Goal: Task Accomplishment & Management: Complete application form

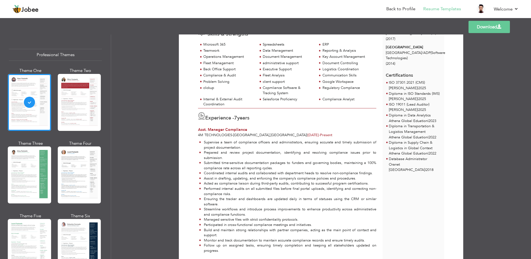
scroll to position [56, 0]
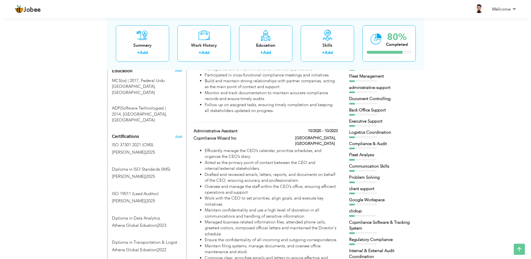
scroll to position [250, 0]
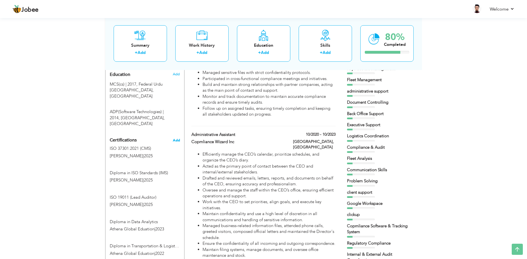
click at [174, 138] on span "Add" at bounding box center [176, 140] width 7 height 4
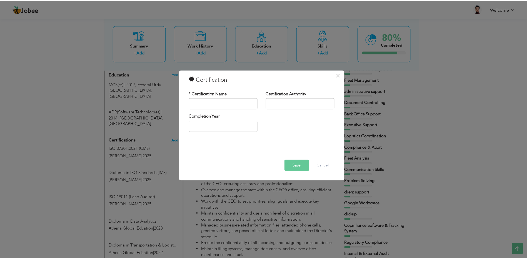
scroll to position [0, 0]
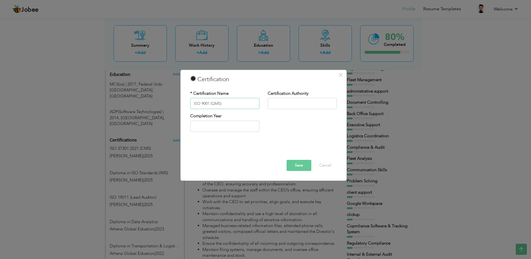
type input "ISO 9001 (QMS)"
click at [274, 104] on input "text" at bounding box center [302, 103] width 69 height 11
type input "[PERSON_NAME]"
type input "2025"
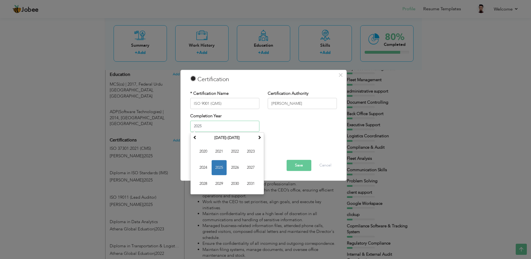
click at [223, 169] on span "2025" at bounding box center [219, 167] width 15 height 15
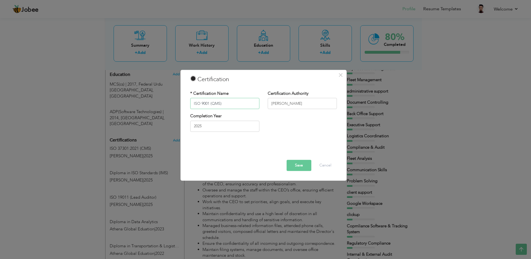
click at [209, 103] on input "ISO 9001 (QMS)" at bounding box center [224, 103] width 69 height 11
type input "ISO 9001:2015 (QMS)"
click at [304, 168] on button "Save" at bounding box center [299, 165] width 25 height 11
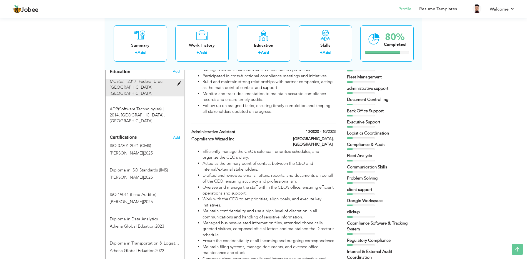
scroll to position [278, 0]
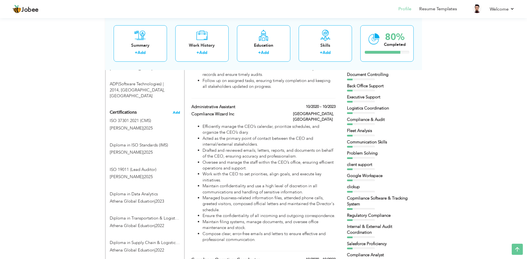
click at [178, 111] on span "Add" at bounding box center [176, 113] width 7 height 4
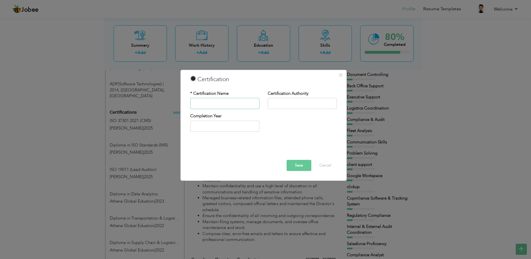
click at [199, 104] on input "text" at bounding box center [224, 103] width 69 height 11
type input "ISO 27001:2022 (ISMS)"
click at [301, 101] on input "text" at bounding box center [302, 103] width 69 height 11
type input "ALISON"
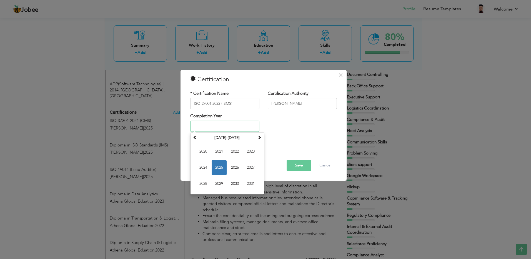
click at [224, 163] on span "2025" at bounding box center [219, 167] width 15 height 15
type input "2025"
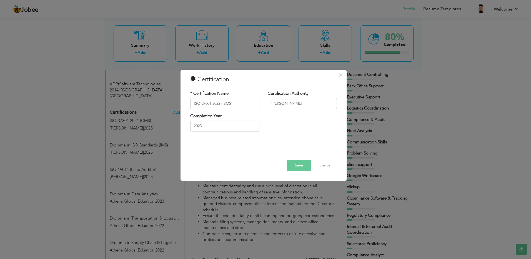
click at [285, 167] on div "Save Delete Cancel" at bounding box center [263, 165] width 155 height 11
click at [288, 167] on button "Save" at bounding box center [299, 165] width 25 height 11
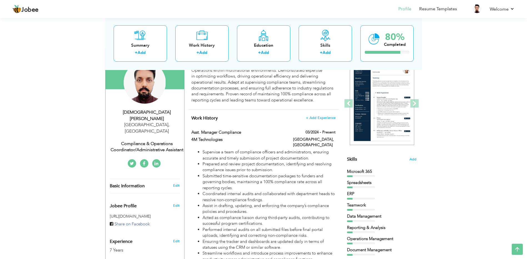
scroll to position [0, 0]
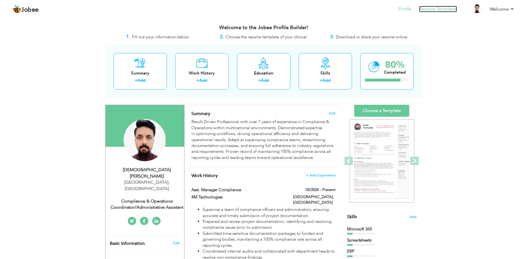
click at [437, 11] on link "Resume Templates" at bounding box center [438, 9] width 38 height 6
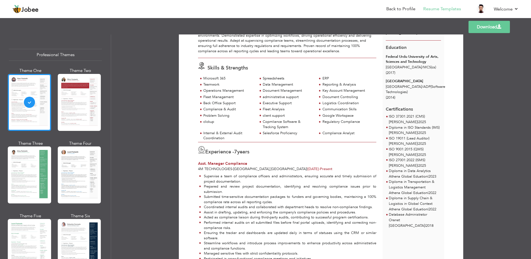
scroll to position [28, 0]
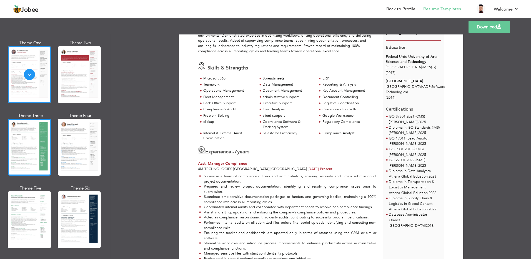
click at [33, 129] on div at bounding box center [29, 147] width 43 height 57
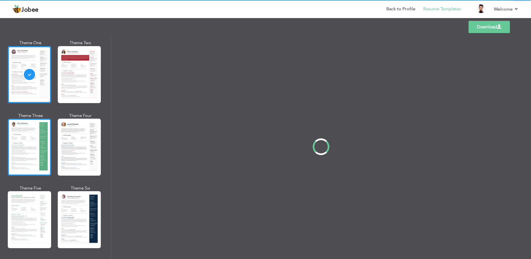
scroll to position [0, 0]
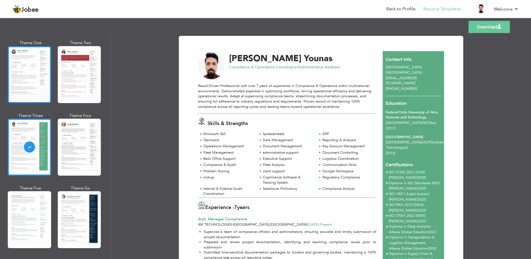
click at [34, 87] on div at bounding box center [29, 74] width 43 height 57
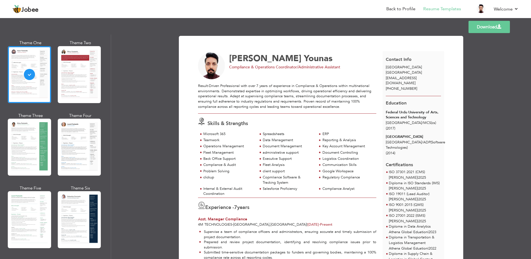
click at [478, 29] on link "Download" at bounding box center [489, 27] width 41 height 12
click at [483, 140] on div "Download Muhammad Junaid Younas Compliance & Operations Coordinator/Administrat…" at bounding box center [321, 146] width 420 height 224
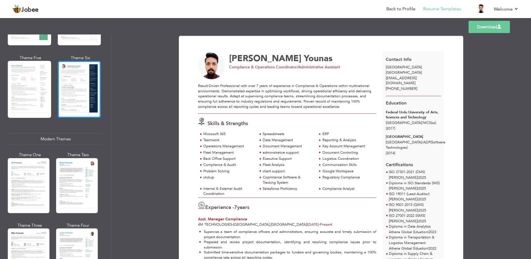
scroll to position [167, 0]
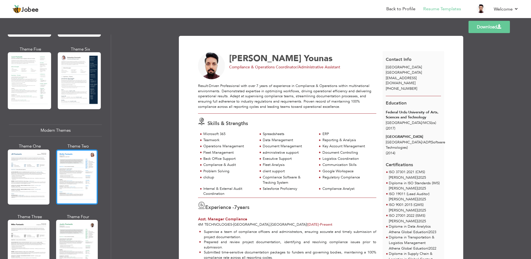
click at [80, 181] on div at bounding box center [77, 176] width 42 height 55
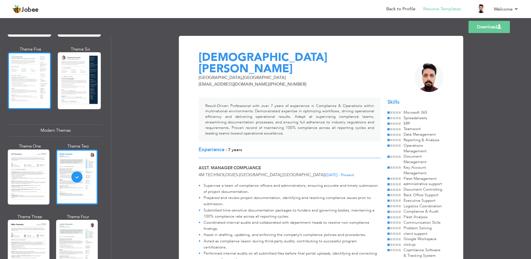
click at [25, 81] on div at bounding box center [29, 80] width 43 height 57
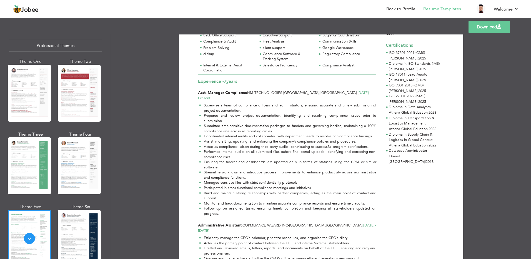
scroll to position [0, 0]
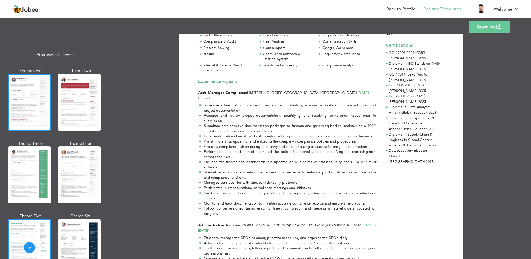
click at [30, 96] on div at bounding box center [29, 102] width 43 height 57
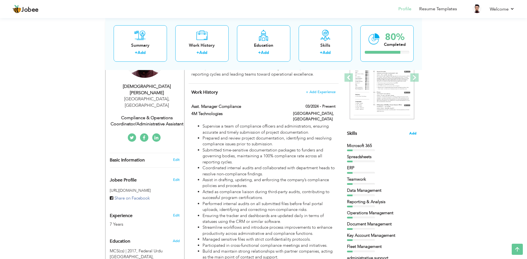
click at [412, 132] on span "Add" at bounding box center [412, 133] width 7 height 5
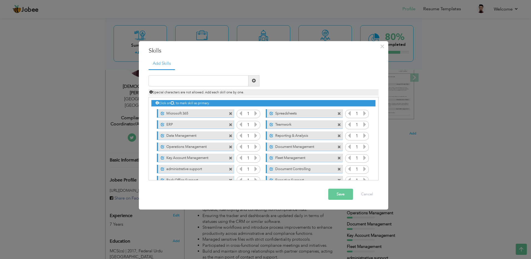
drag, startPoint x: 284, startPoint y: 112, endPoint x: 285, endPoint y: 125, distance: 13.2
click at [285, 125] on div "Click on , to mark skill as primary. Unmark as primary skill. Microsoft 365 1 1…" at bounding box center [263, 180] width 224 height 166
drag, startPoint x: 303, startPoint y: 113, endPoint x: 269, endPoint y: 118, distance: 33.3
click at [301, 124] on div "Click on , to mark skill as primary. Unmark as primary skill. Microsoft 365 1 1…" at bounding box center [263, 180] width 224 height 166
click at [255, 112] on icon at bounding box center [255, 113] width 5 height 5
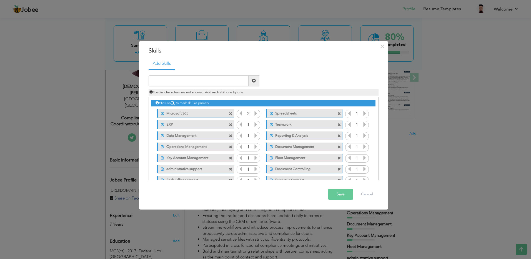
click at [240, 113] on icon at bounding box center [240, 113] width 5 height 5
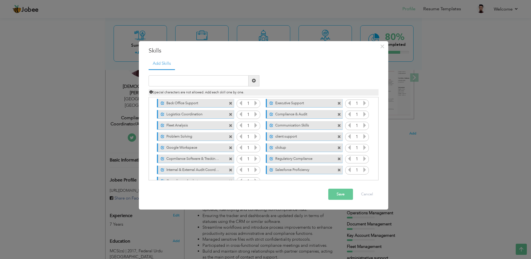
scroll to position [90, 0]
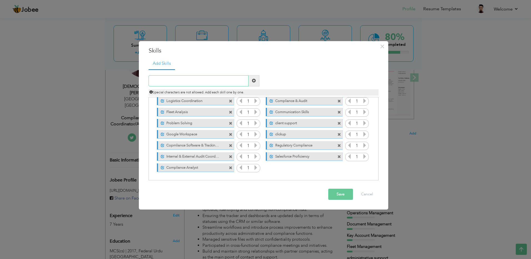
click at [189, 83] on input "text" at bounding box center [199, 80] width 100 height 11
type input "SIMPRO"
click at [253, 81] on span at bounding box center [254, 81] width 4 height 4
click at [269, 169] on span at bounding box center [271, 168] width 4 height 4
click at [215, 81] on input "text" at bounding box center [199, 80] width 100 height 11
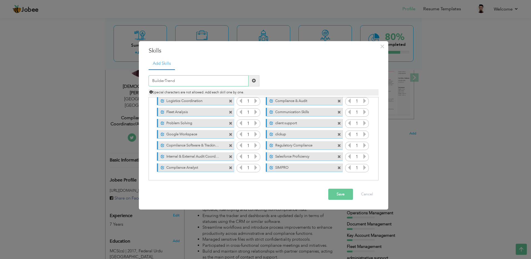
click at [168, 81] on input "BuilderTrend" at bounding box center [199, 80] width 100 height 11
type input "BuilderTrend"
click at [254, 79] on span at bounding box center [254, 81] width 4 height 4
click at [162, 178] on span at bounding box center [162, 179] width 4 height 4
click at [163, 81] on input "text" at bounding box center [199, 80] width 100 height 11
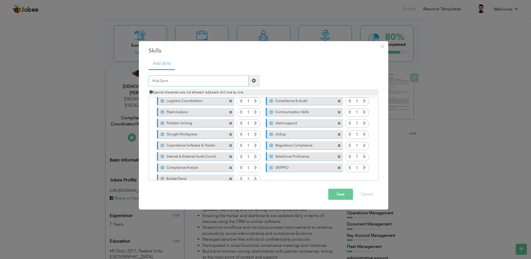
type input "HubSpot"
click at [255, 81] on span at bounding box center [254, 81] width 4 height 4
click at [270, 180] on span at bounding box center [271, 179] width 4 height 4
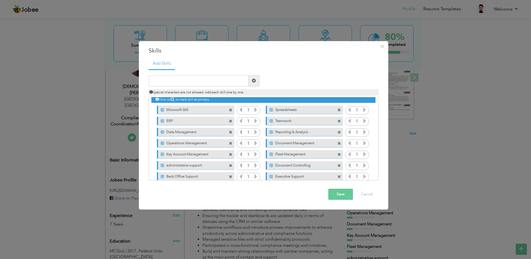
scroll to position [0, 0]
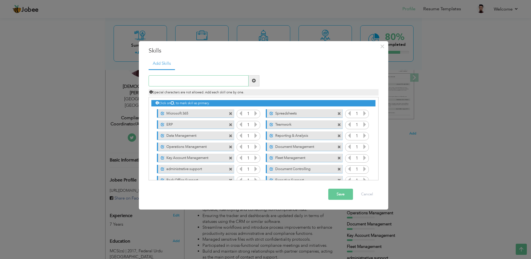
click at [172, 80] on input "text" at bounding box center [199, 80] width 100 height 11
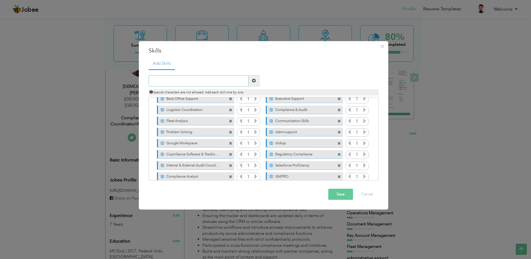
scroll to position [101, 0]
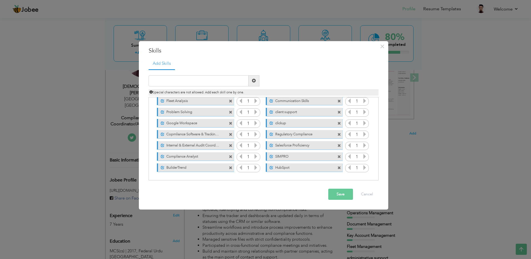
click at [64, 128] on div "× Skills Add Skills Duplicate entry Unmark as primary skill. 1 1" at bounding box center [265, 129] width 531 height 259
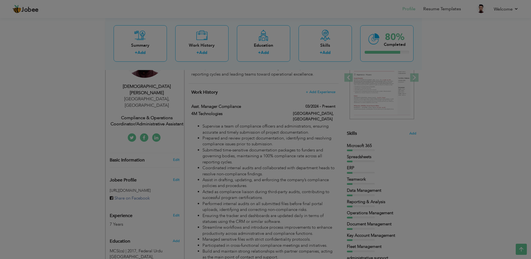
scroll to position [0, 0]
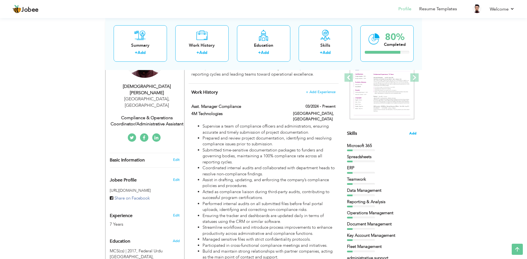
click at [411, 134] on span "Add" at bounding box center [412, 133] width 7 height 5
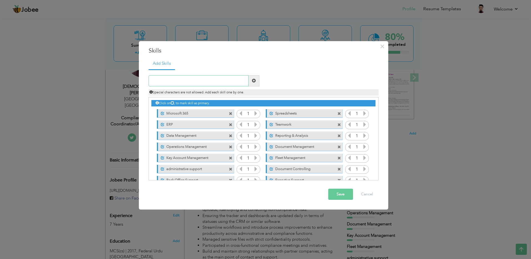
scroll to position [90, 0]
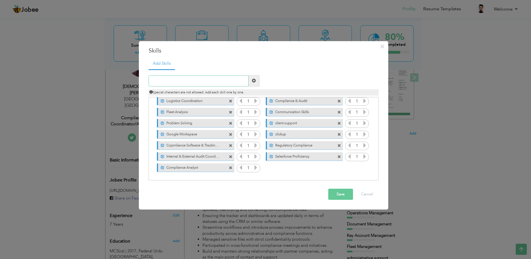
click at [198, 81] on input "text" at bounding box center [199, 80] width 100 height 11
type input "SIMPRO"
click at [251, 80] on span at bounding box center [254, 80] width 11 height 11
click at [270, 169] on span at bounding box center [271, 168] width 4 height 4
click at [177, 78] on input "text" at bounding box center [199, 80] width 100 height 11
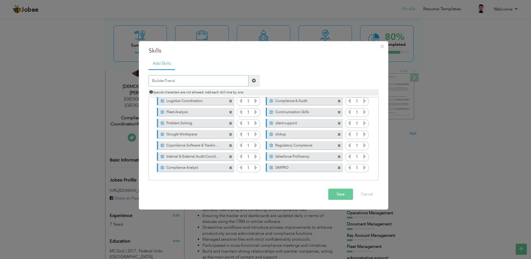
type input "BuilderTrend"
click at [255, 81] on span at bounding box center [254, 81] width 4 height 4
click at [161, 177] on span at bounding box center [162, 179] width 4 height 4
click at [191, 77] on input "text" at bounding box center [199, 80] width 100 height 11
type input "HubSpot"
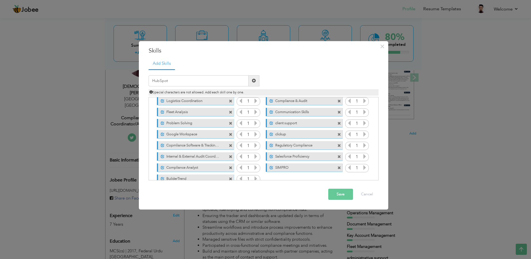
click at [256, 79] on span at bounding box center [254, 80] width 11 height 11
click at [270, 178] on span at bounding box center [271, 179] width 4 height 4
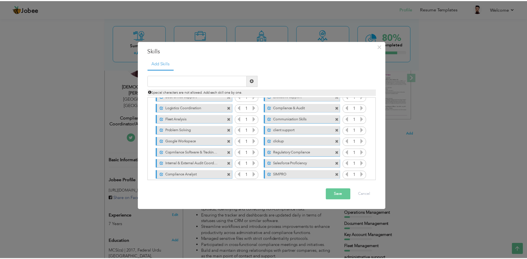
scroll to position [101, 0]
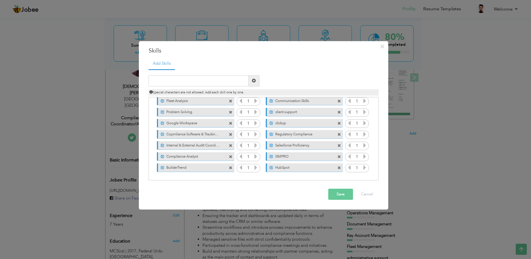
click at [331, 194] on button "Save" at bounding box center [340, 194] width 25 height 11
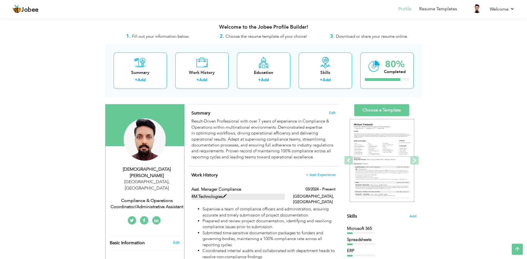
scroll to position [0, 0]
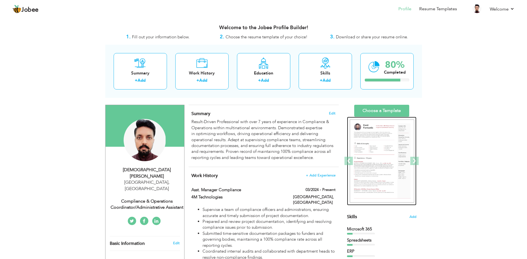
click at [384, 142] on img at bounding box center [382, 160] width 64 height 83
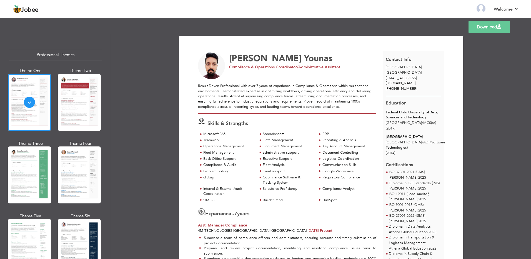
click at [510, 142] on div "Download [PERSON_NAME] Compliance & Operations Coordinator/Administrative Assis…" at bounding box center [321, 146] width 420 height 224
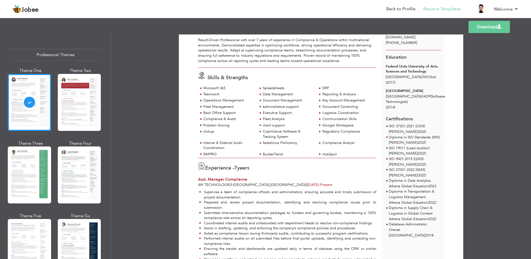
scroll to position [83, 0]
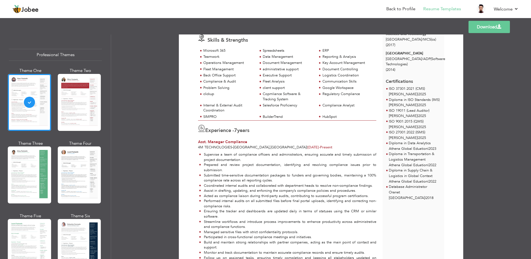
click at [475, 29] on link "Download" at bounding box center [489, 27] width 41 height 12
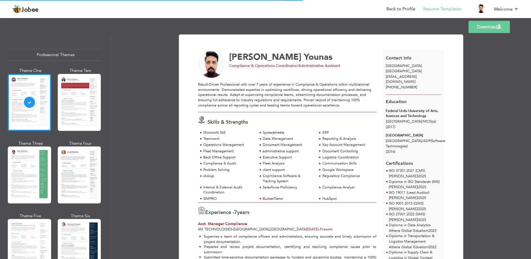
scroll to position [0, 0]
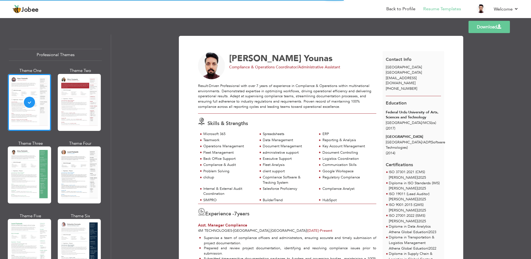
click at [482, 24] on link "Download" at bounding box center [489, 27] width 41 height 12
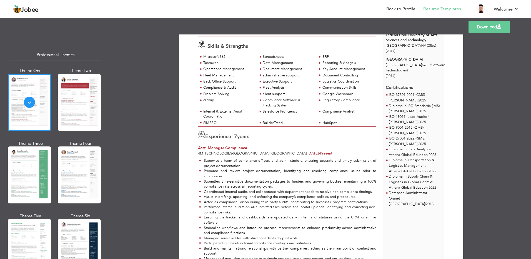
scroll to position [83, 0]
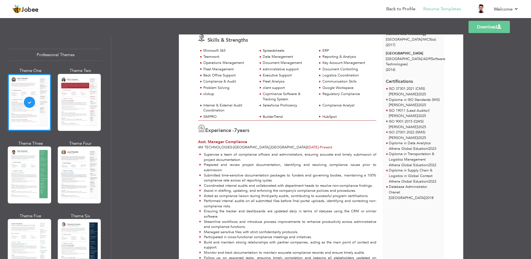
click at [170, 126] on div "Download Muhammad Junaid Younas Compliance & Operations Coordinator/Administrat…" at bounding box center [321, 146] width 420 height 224
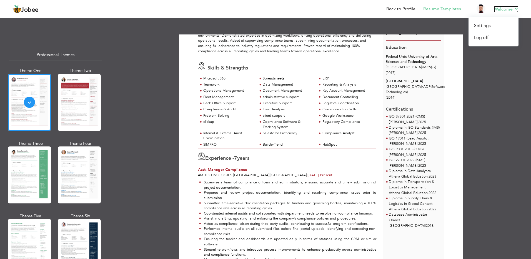
click at [512, 11] on link "Welcome" at bounding box center [506, 9] width 25 height 7
click at [484, 36] on link "Log off" at bounding box center [494, 38] width 50 height 12
